Goal: Information Seeking & Learning: Learn about a topic

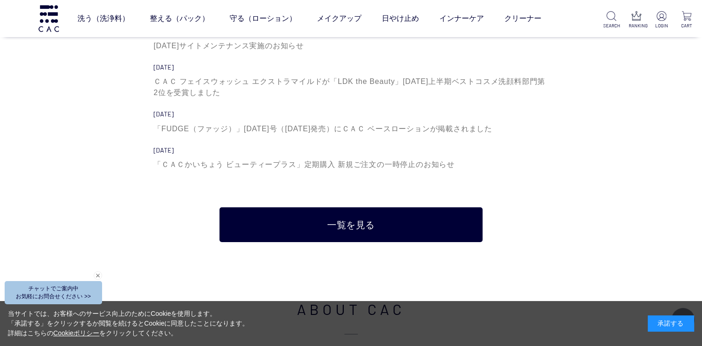
scroll to position [3211, 0]
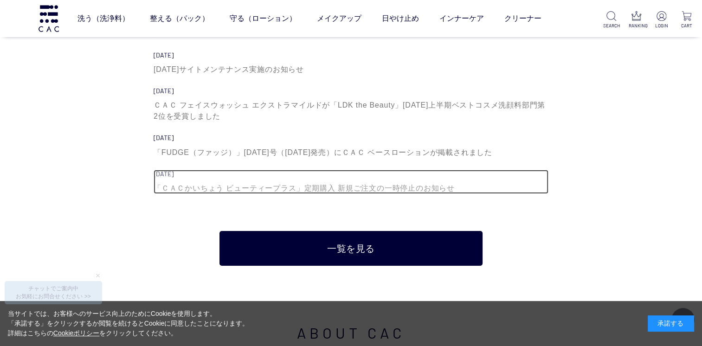
click at [378, 183] on div "「ＣＡＣかいちょう ビューティープラス」定期購入 新規ご注文の一時停止のお知らせ" at bounding box center [351, 188] width 395 height 11
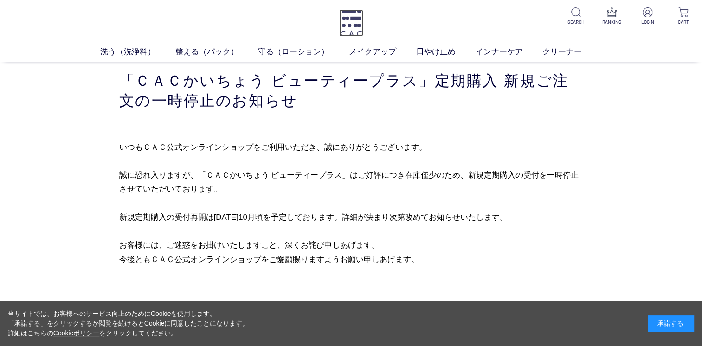
click at [351, 21] on img at bounding box center [351, 22] width 24 height 27
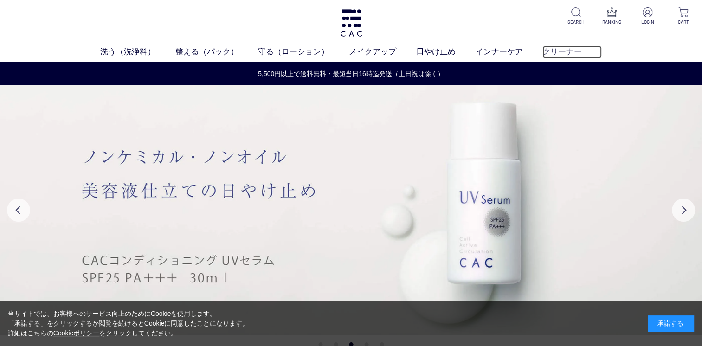
click at [570, 51] on link "クリーナー" at bounding box center [571, 52] width 59 height 12
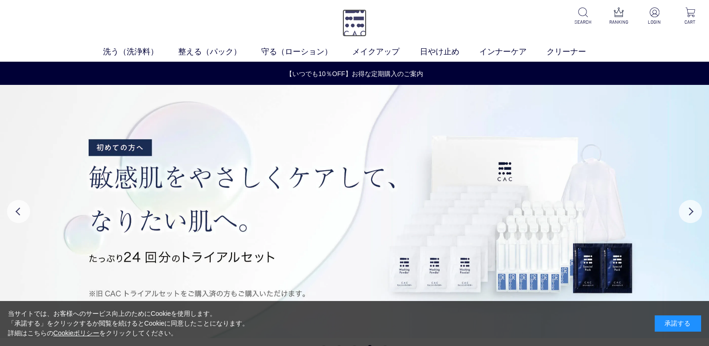
click at [352, 31] on img at bounding box center [354, 22] width 24 height 27
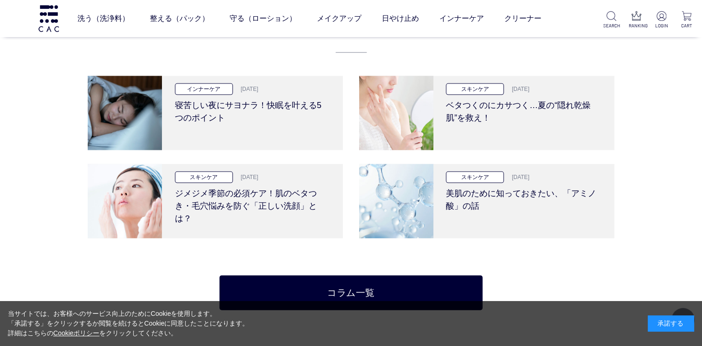
scroll to position [1979, 0]
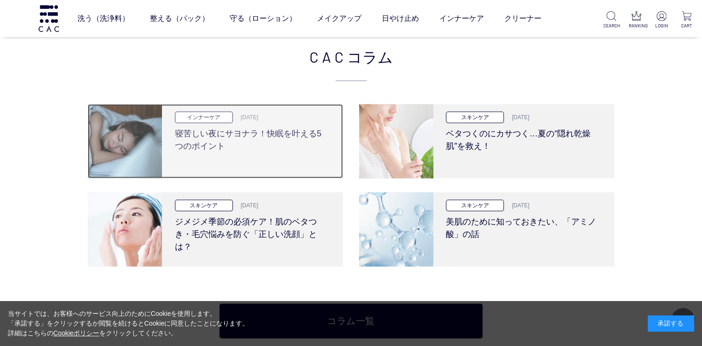
click at [299, 136] on h3 "寝苦しい夜にサヨナラ！快眠を叶える5つのポイント" at bounding box center [251, 137] width 153 height 29
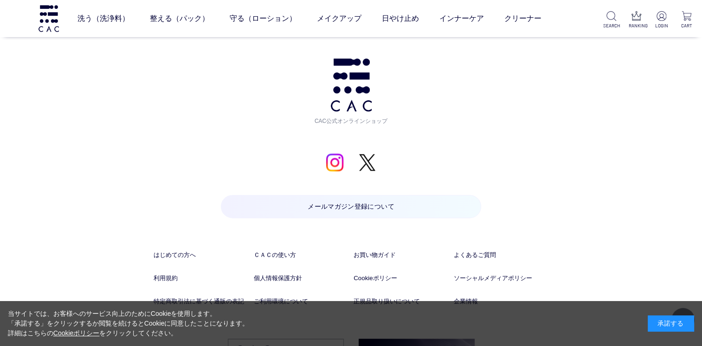
scroll to position [4809, 0]
